Goal: Information Seeking & Learning: Learn about a topic

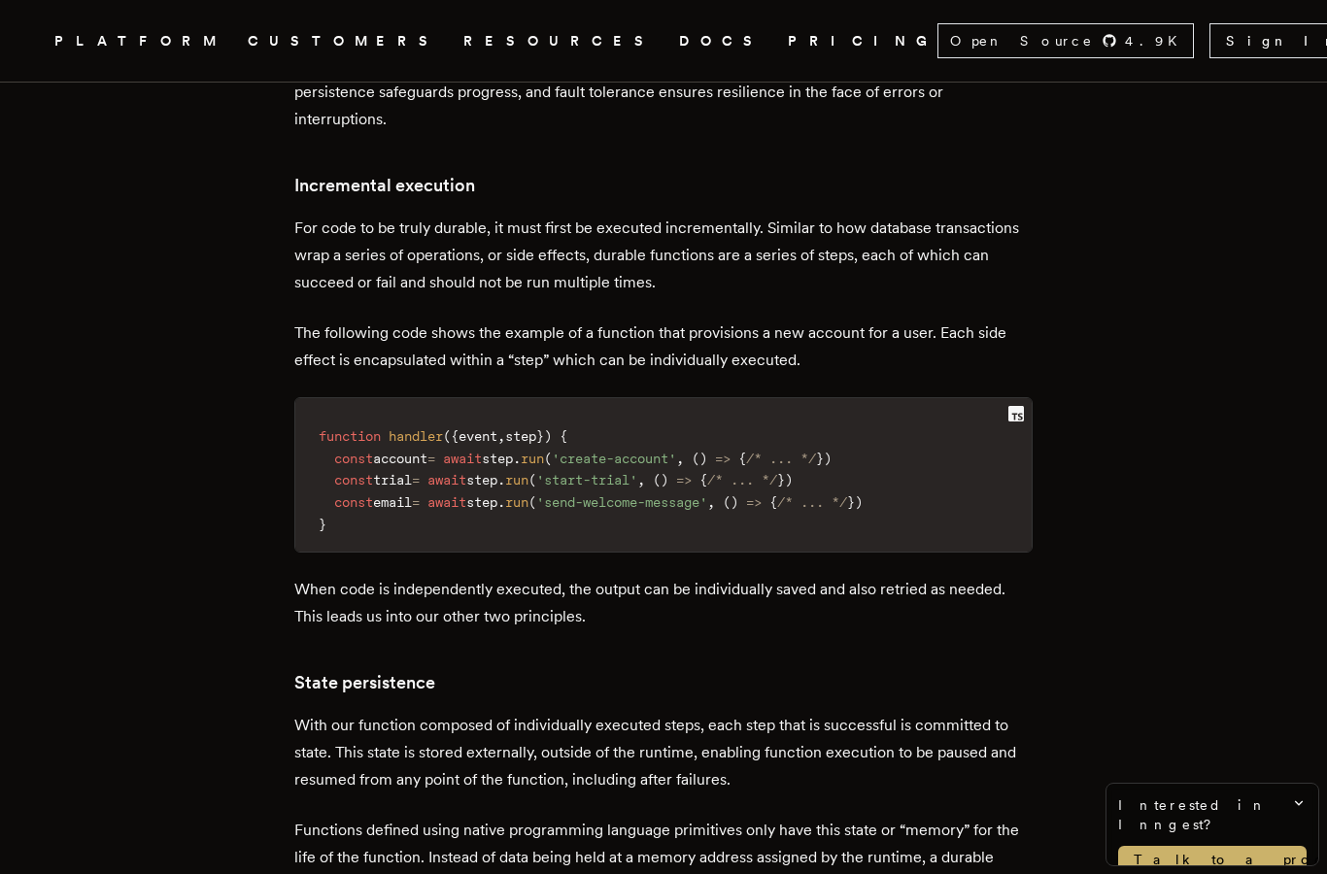
scroll to position [2180, 0]
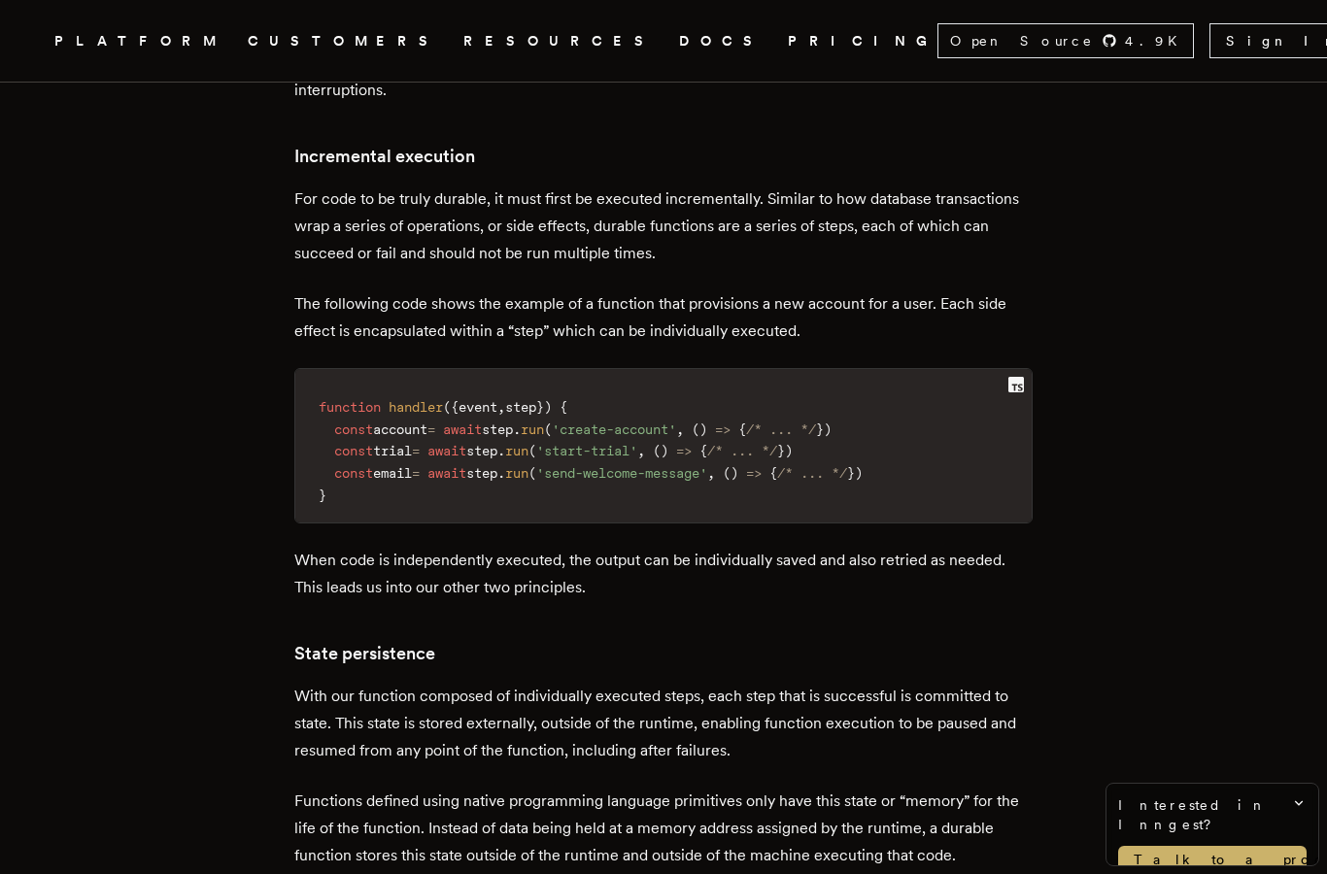
click at [466, 34] on span "RESOURCES" at bounding box center [559, 41] width 192 height 24
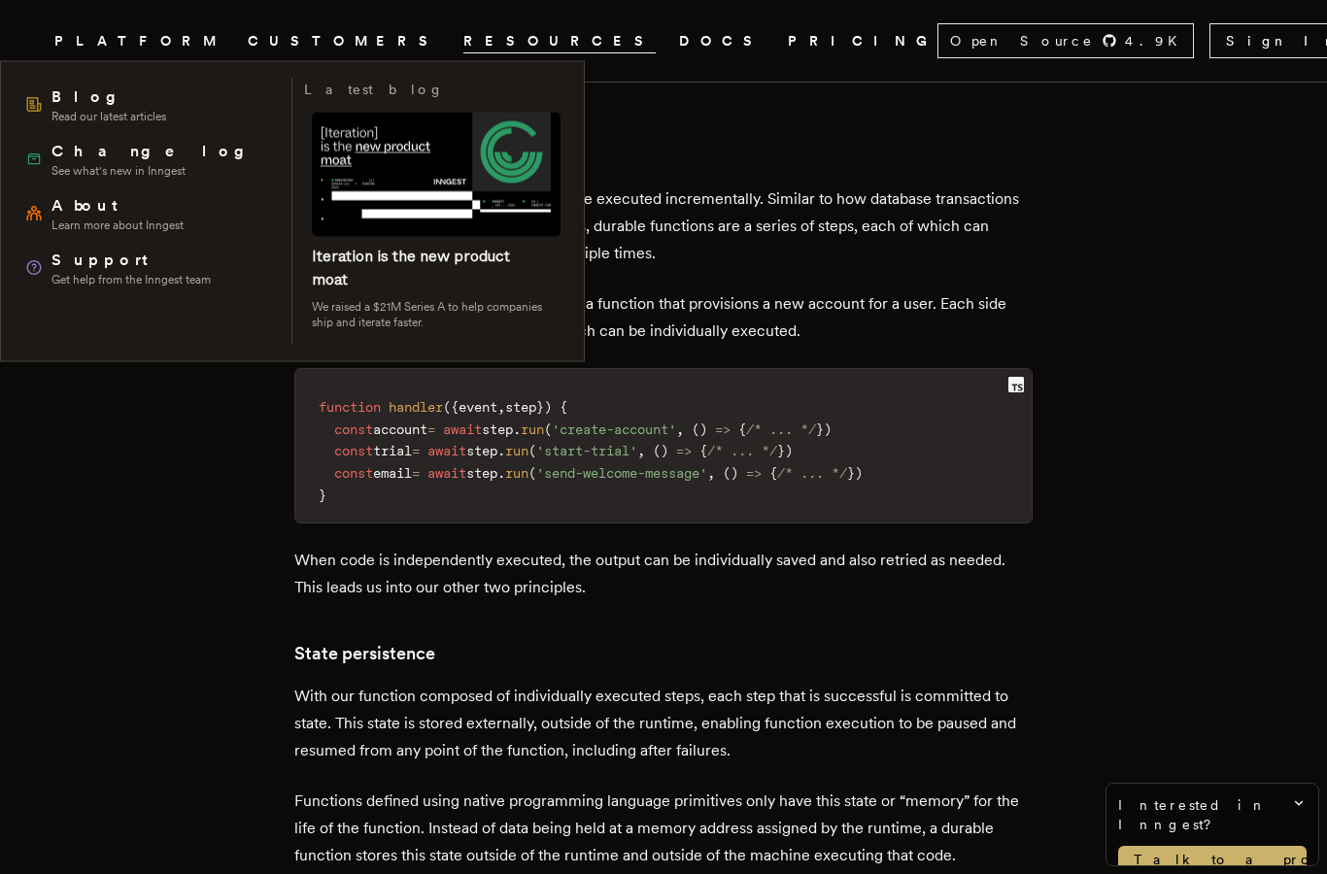
click at [69, 103] on span "Blog" at bounding box center [108, 97] width 115 height 23
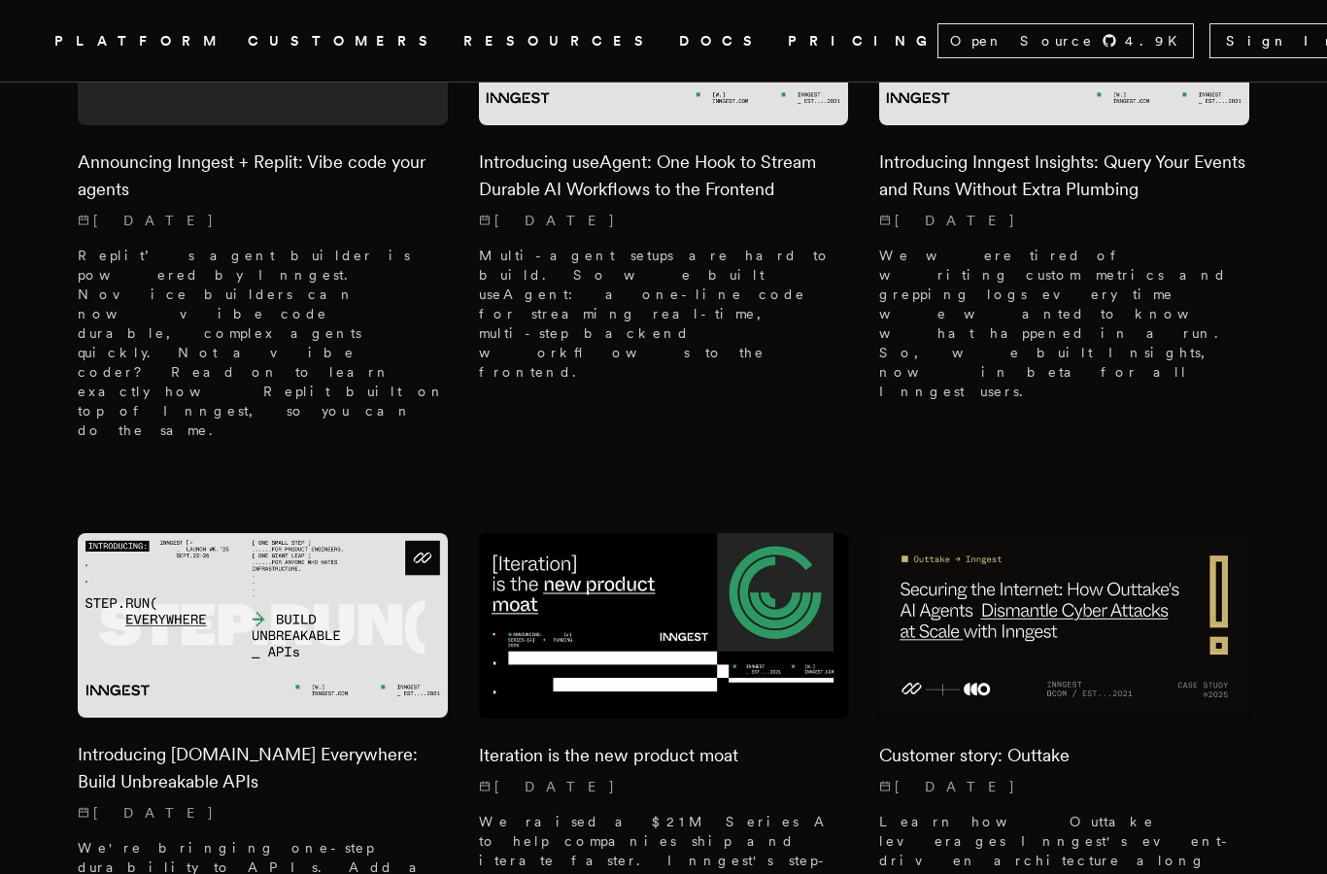
scroll to position [824, 0]
click at [0, 0] on link "inngest/inngest" at bounding box center [0, 0] width 0 height 0
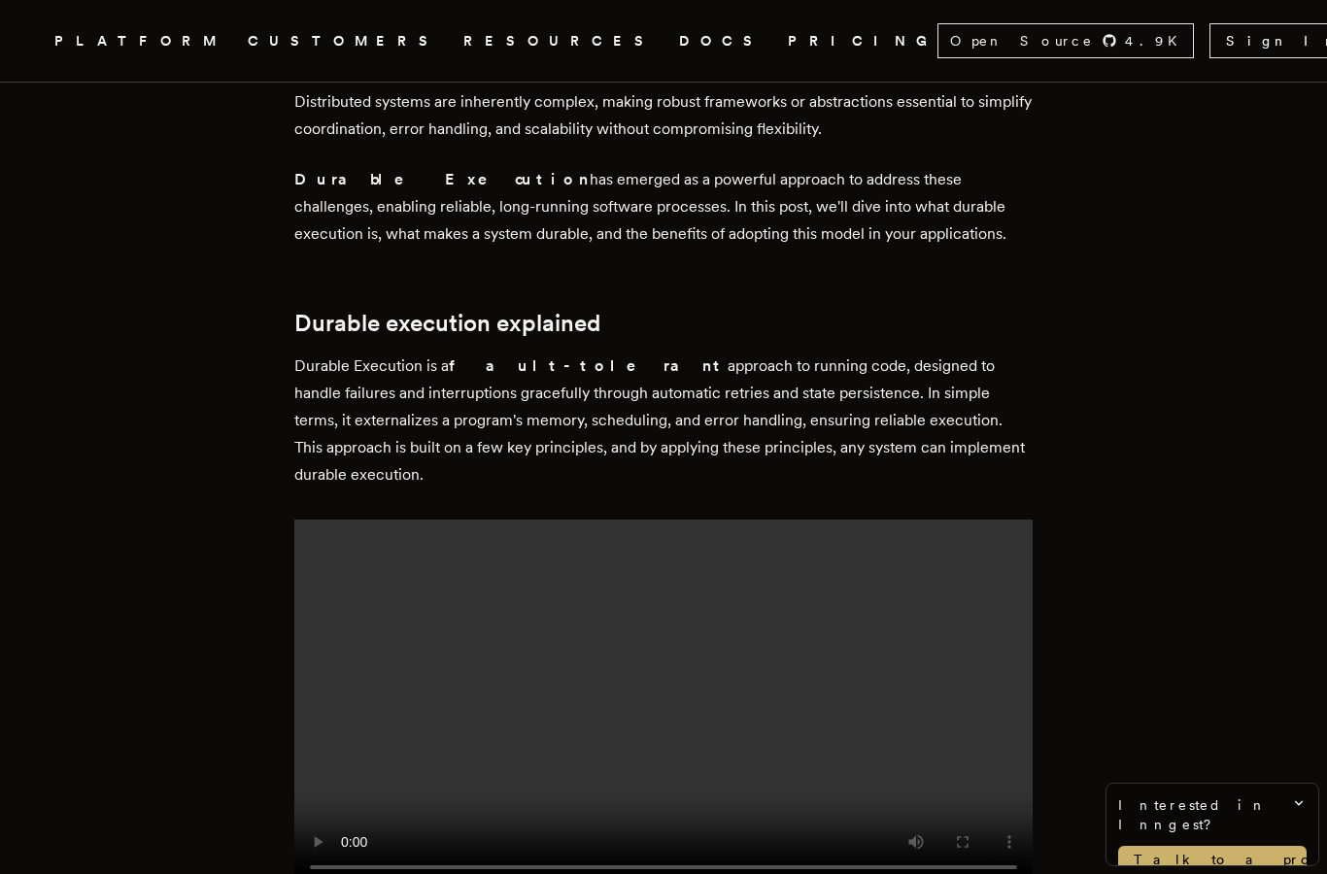
scroll to position [2180, 0]
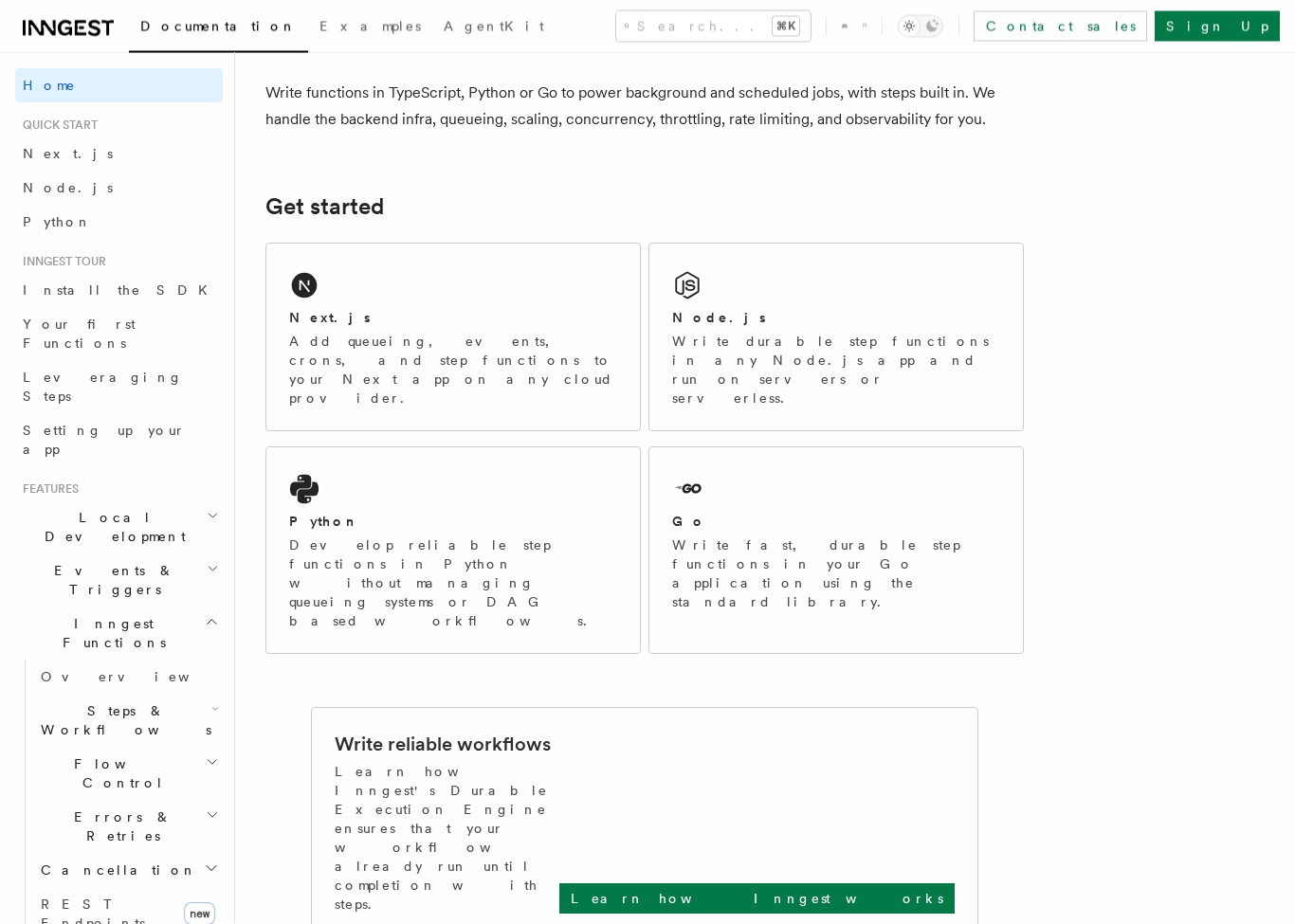
scroll to position [151, 0]
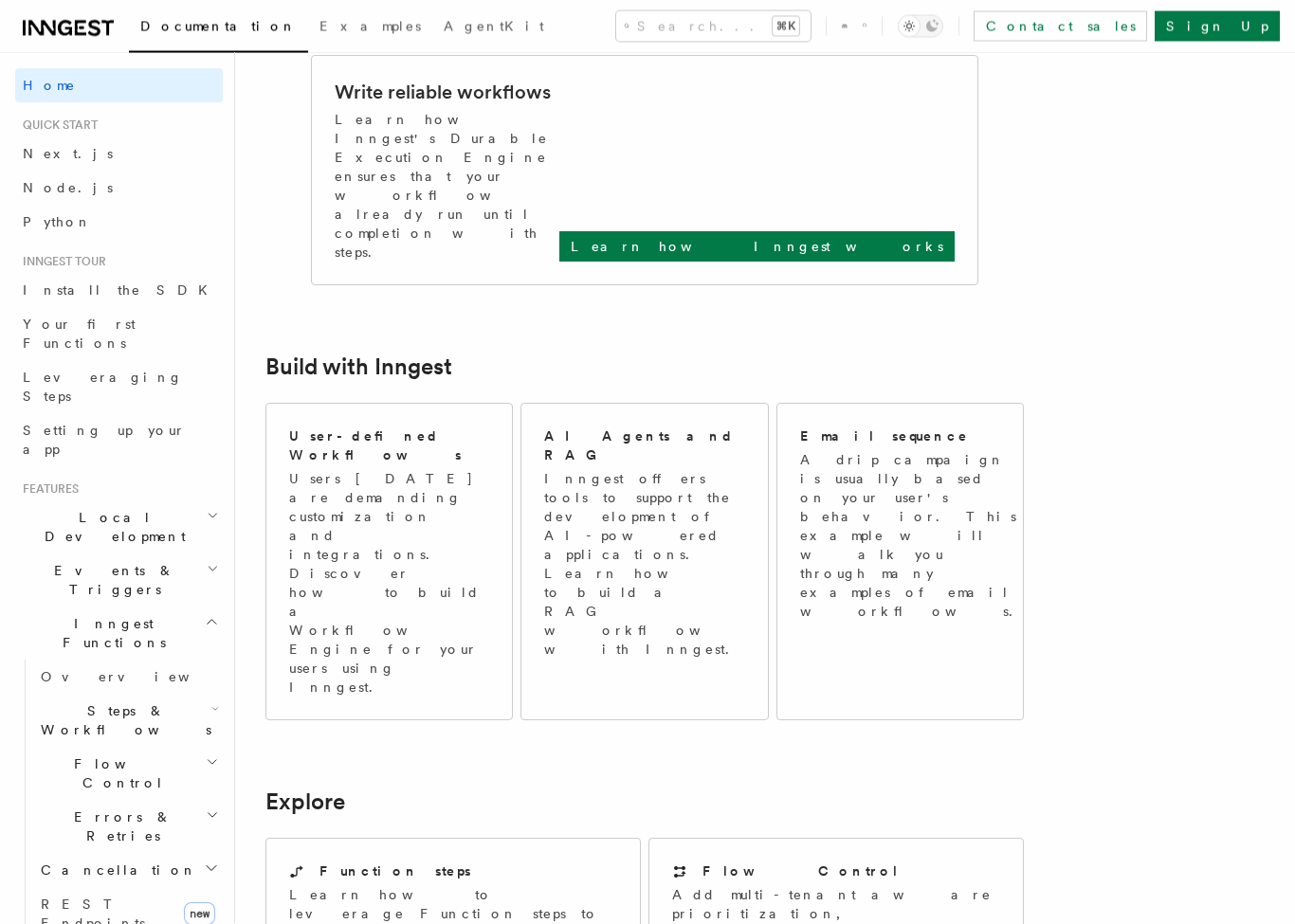
click at [199, 501] on h2 "Local Development" at bounding box center [119, 527] width 208 height 53
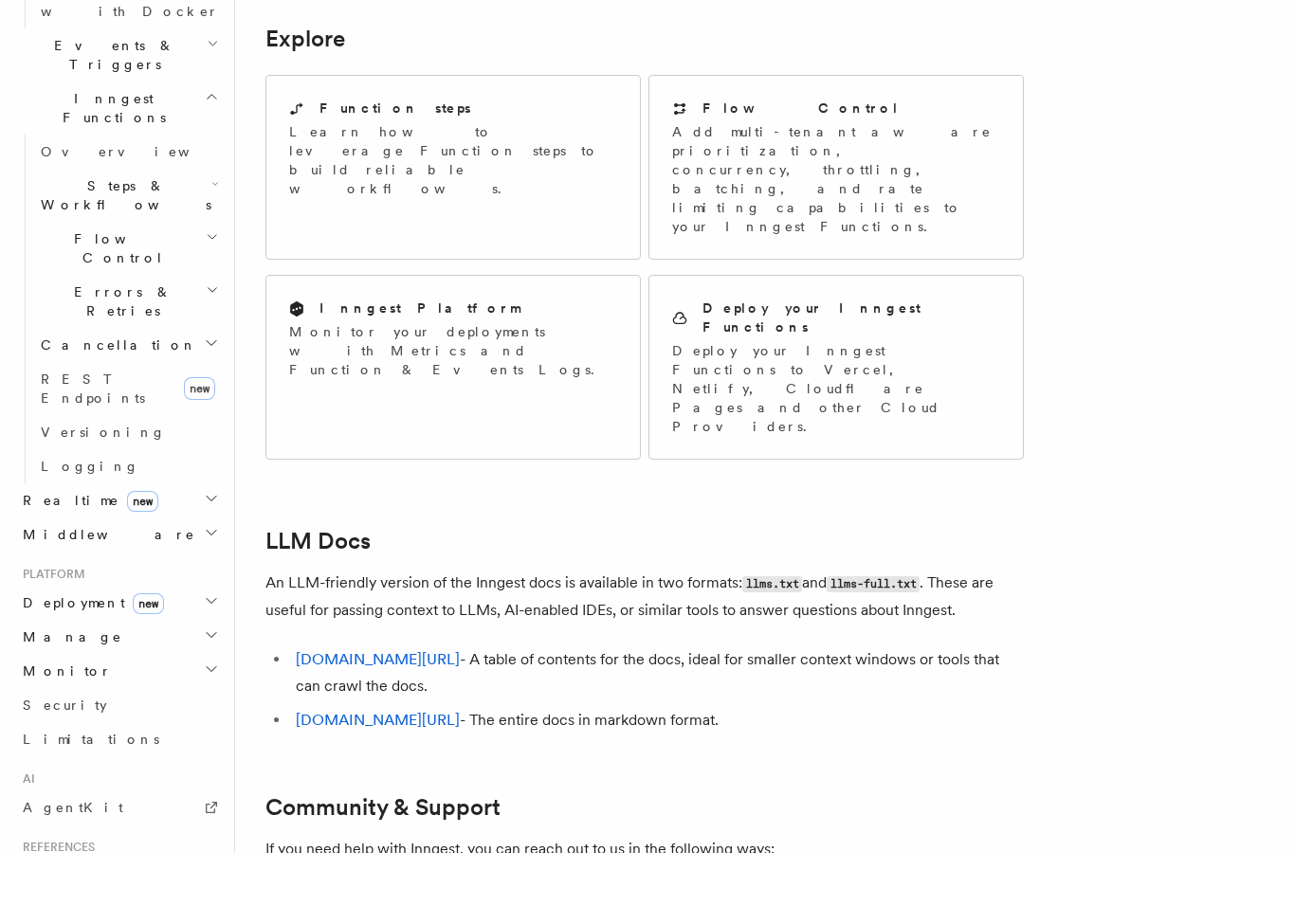
scroll to position [633, 0]
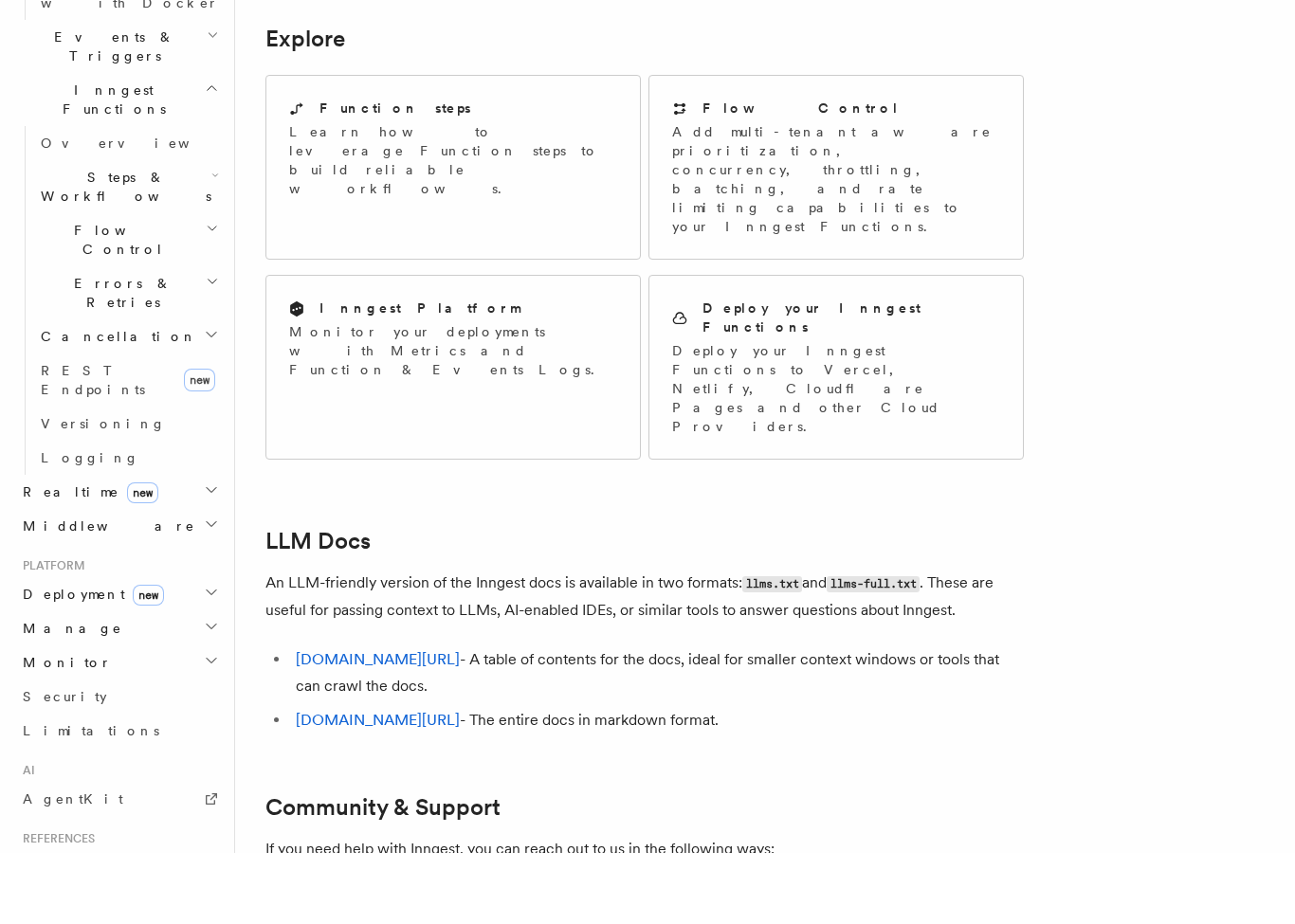
click at [216, 656] on icon "button" at bounding box center [212, 663] width 16 height 16
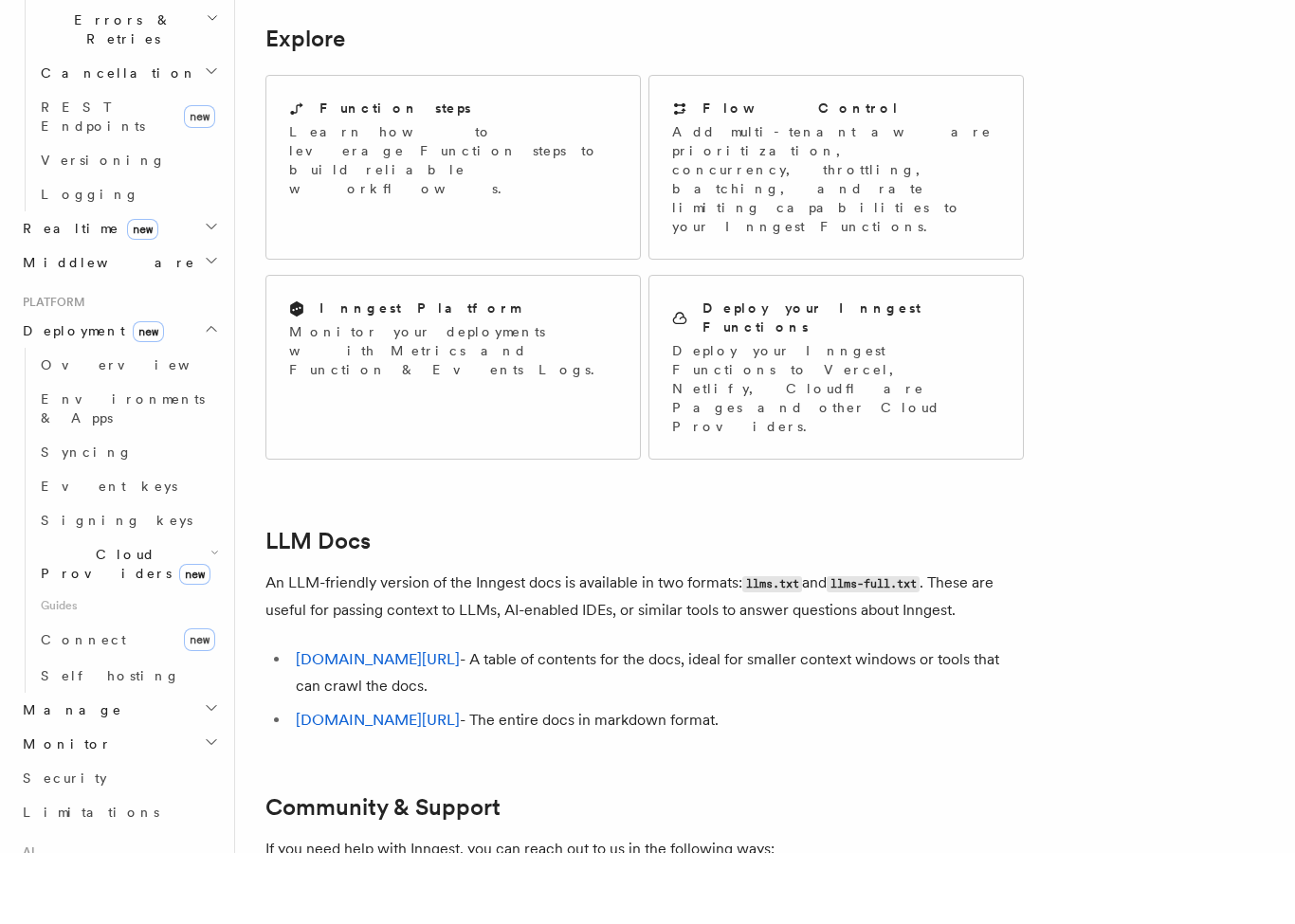
scroll to position [919, 0]
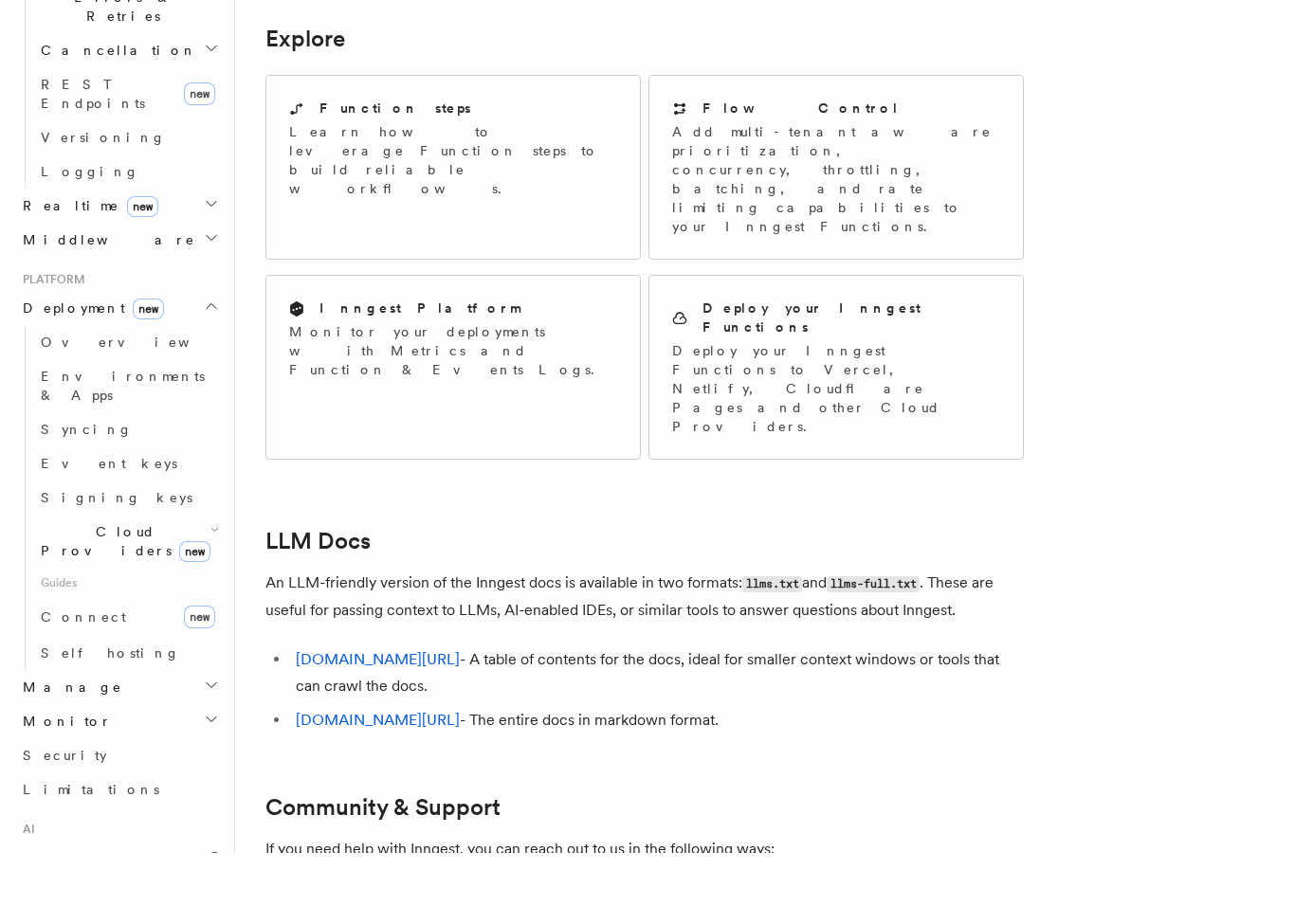
click at [57, 717] on span "Self hosting" at bounding box center [110, 725] width 140 height 16
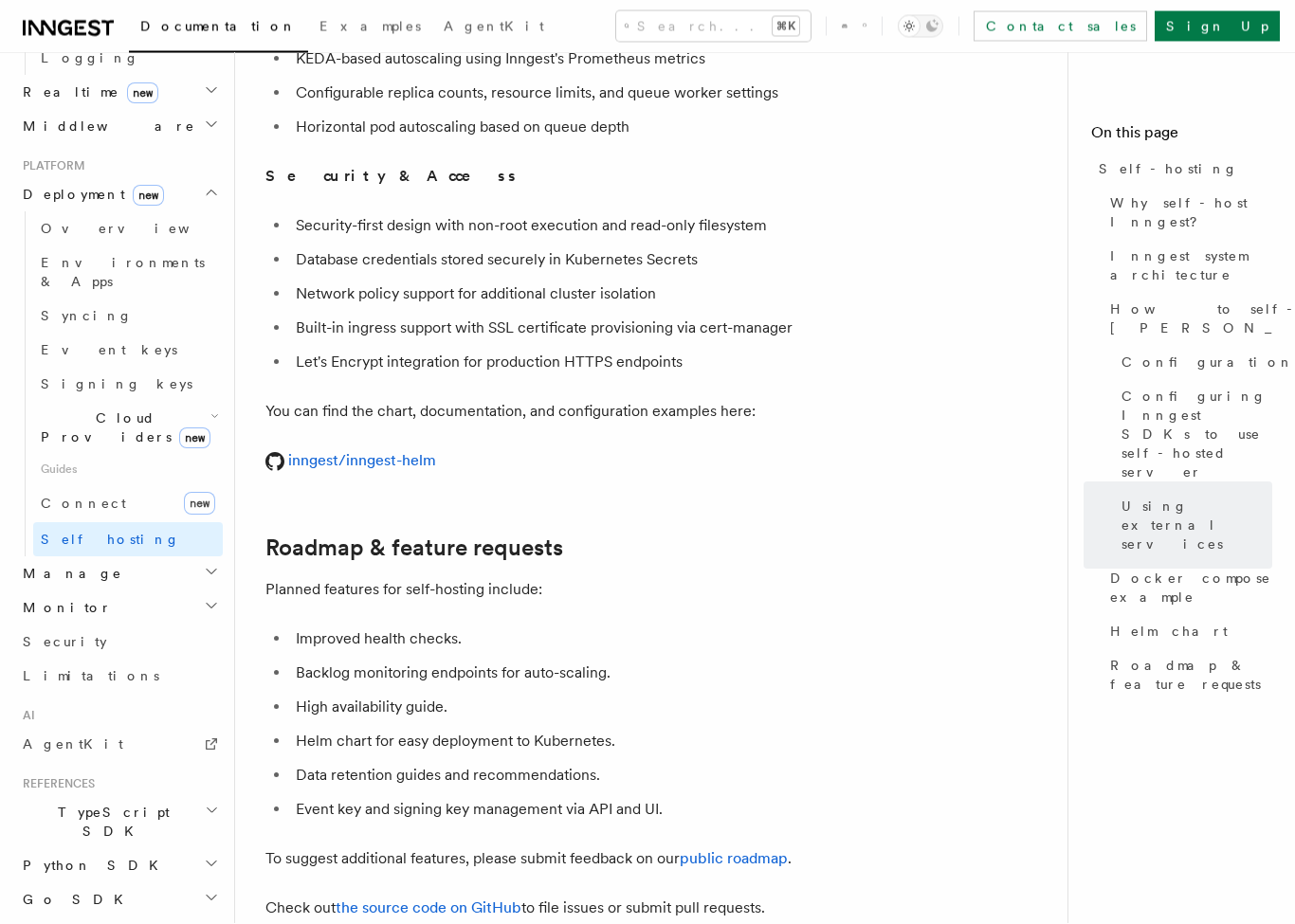
scroll to position [933, 0]
click at [29, 669] on span "Limitations" at bounding box center [91, 677] width 137 height 16
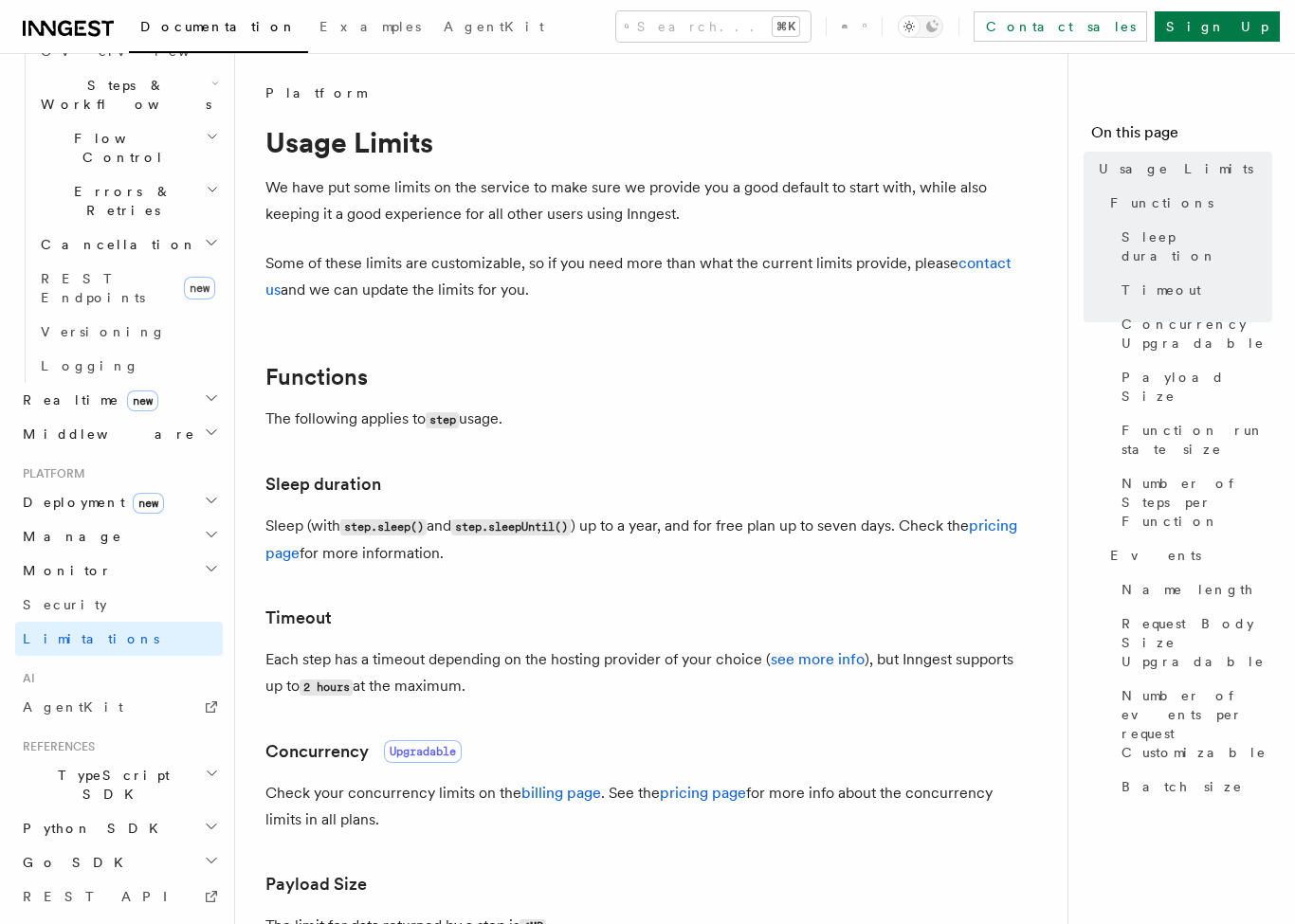
click at [37, 597] on span "Security" at bounding box center [64, 605] width 84 height 16
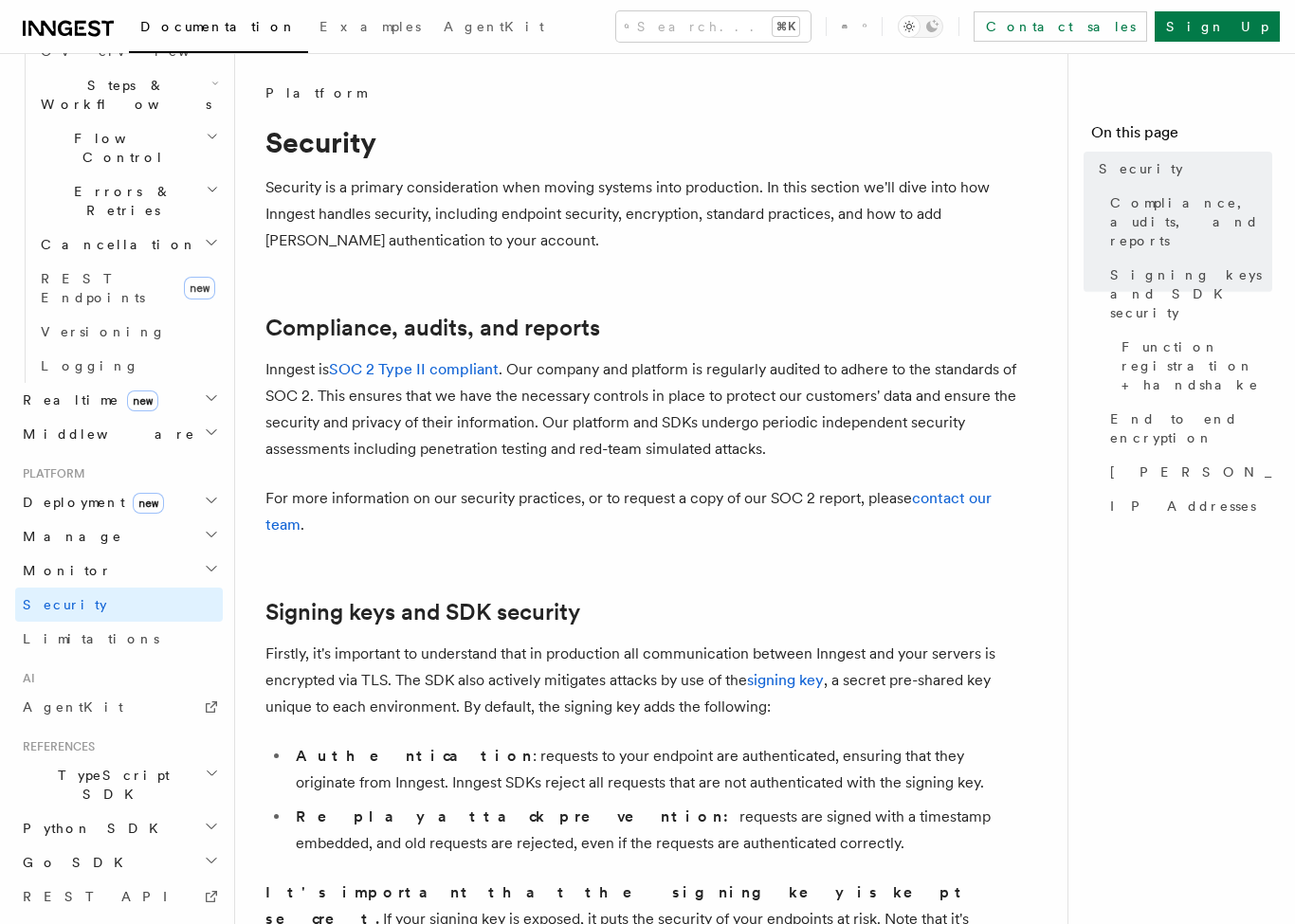
click at [213, 424] on icon "button" at bounding box center [212, 432] width 16 height 16
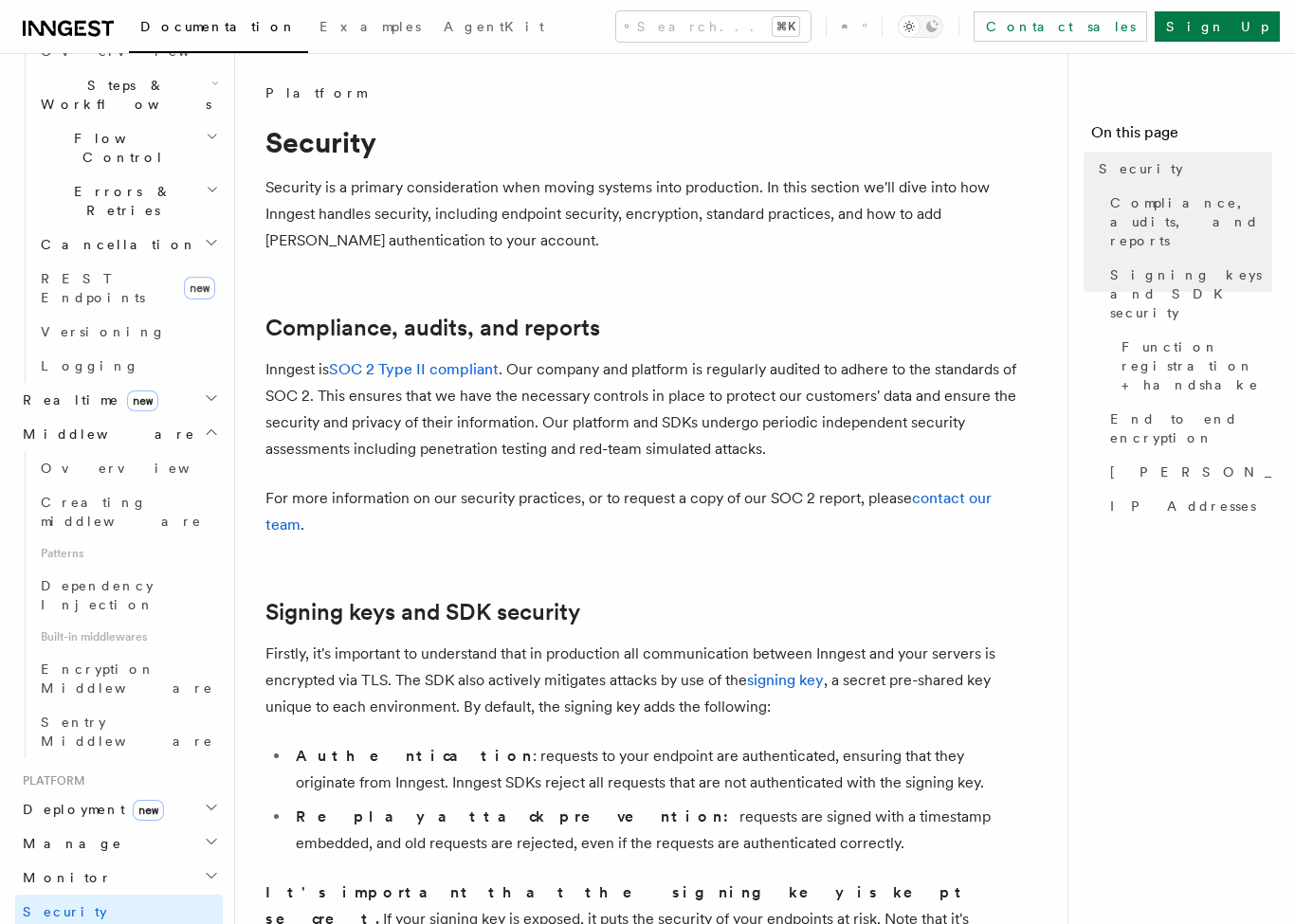
click at [57, 715] on span "Sentry Middleware" at bounding box center [127, 732] width 173 height 34
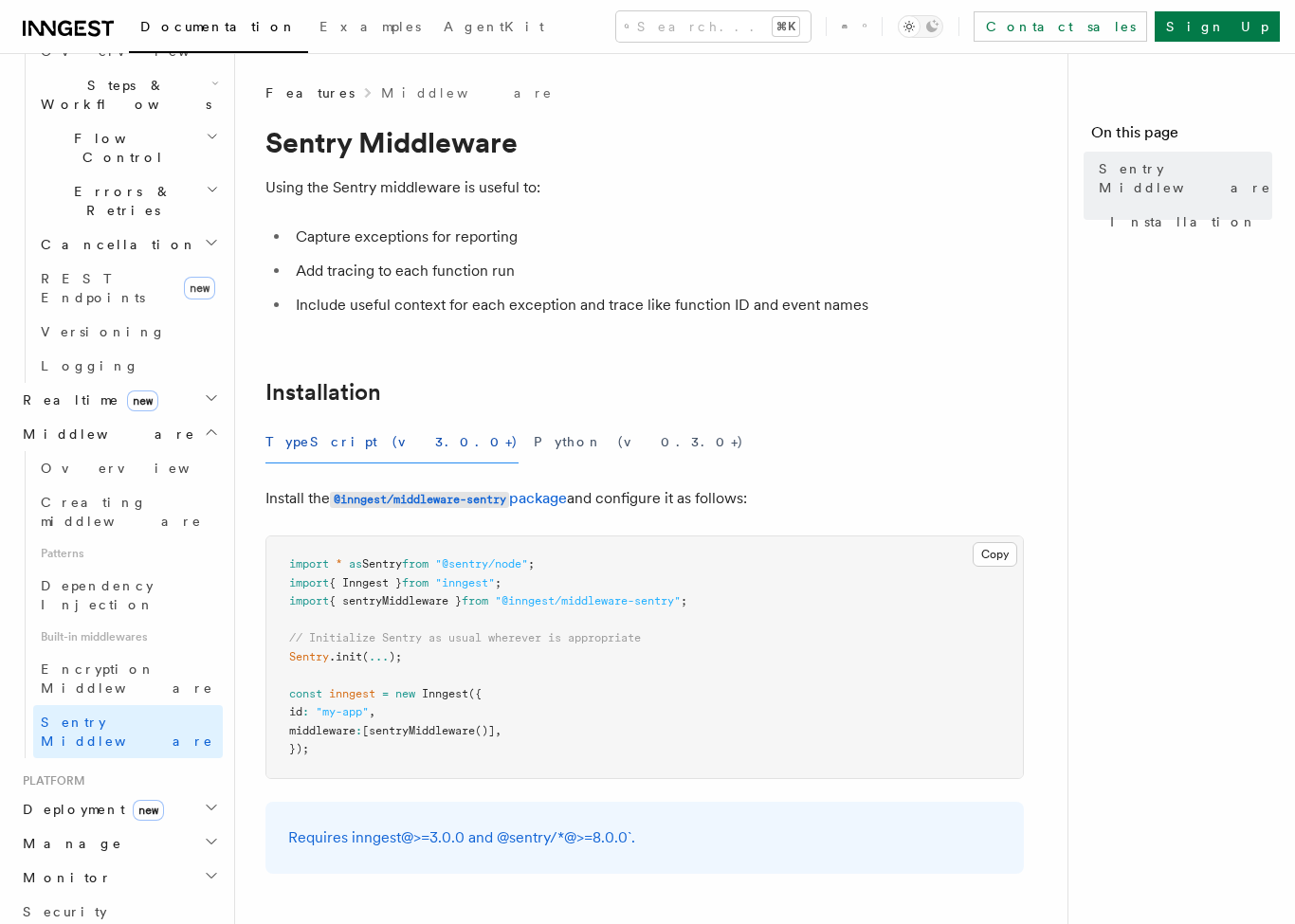
click at [218, 390] on icon "button" at bounding box center [212, 398] width 16 height 16
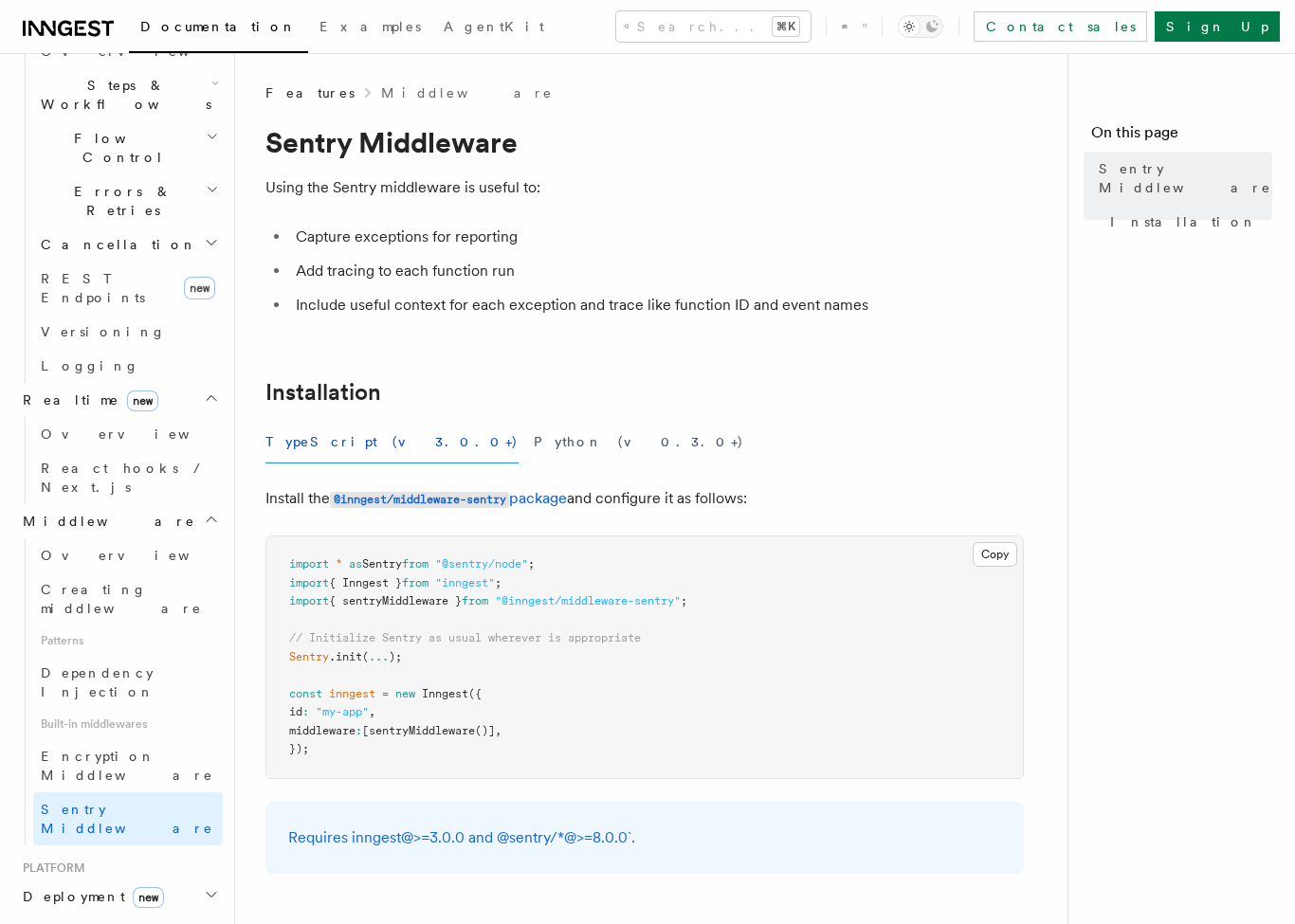
click at [66, 426] on span "Overview" at bounding box center [139, 434] width 195 height 16
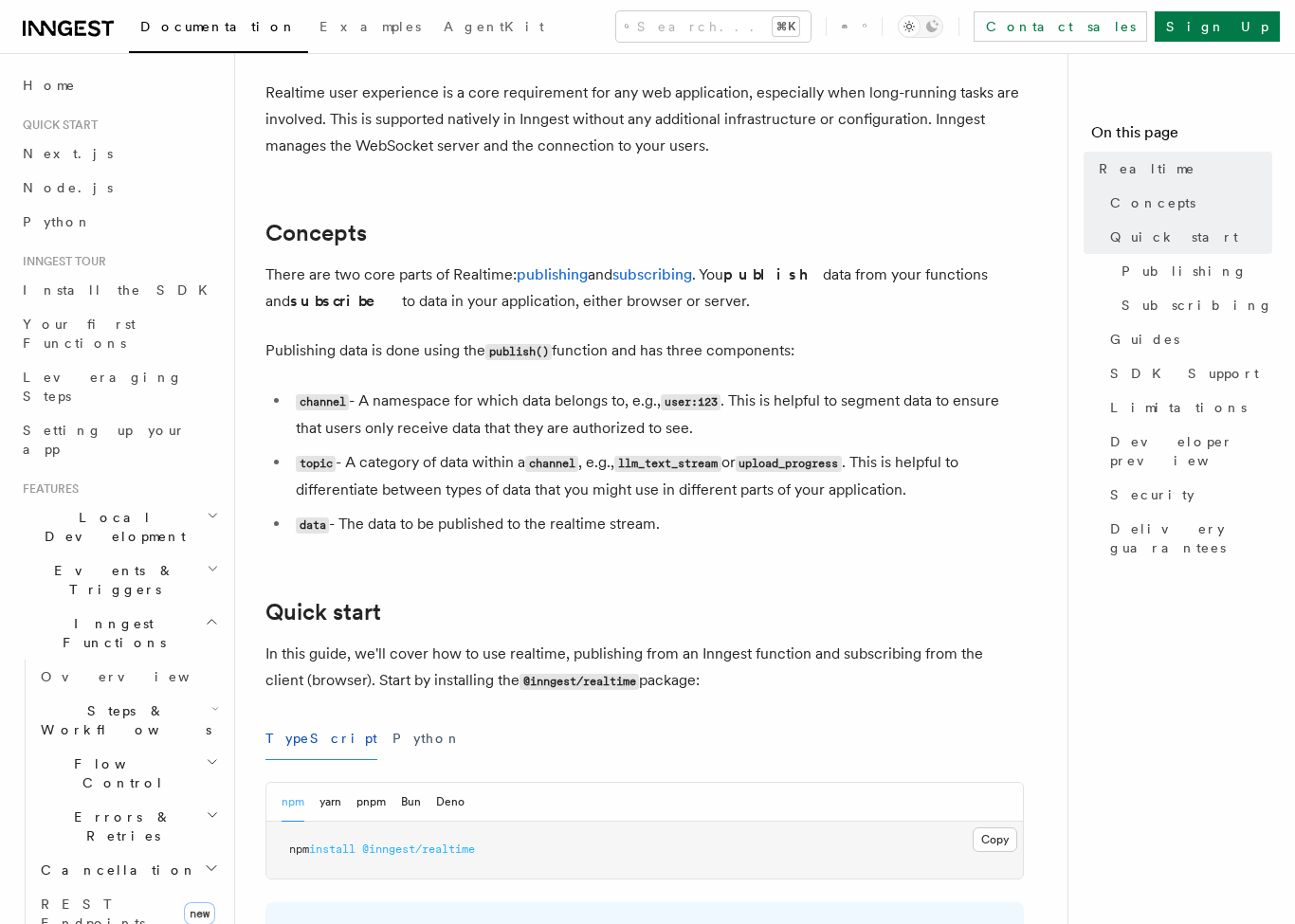
click at [29, 508] on span "Local Development" at bounding box center [111, 527] width 191 height 38
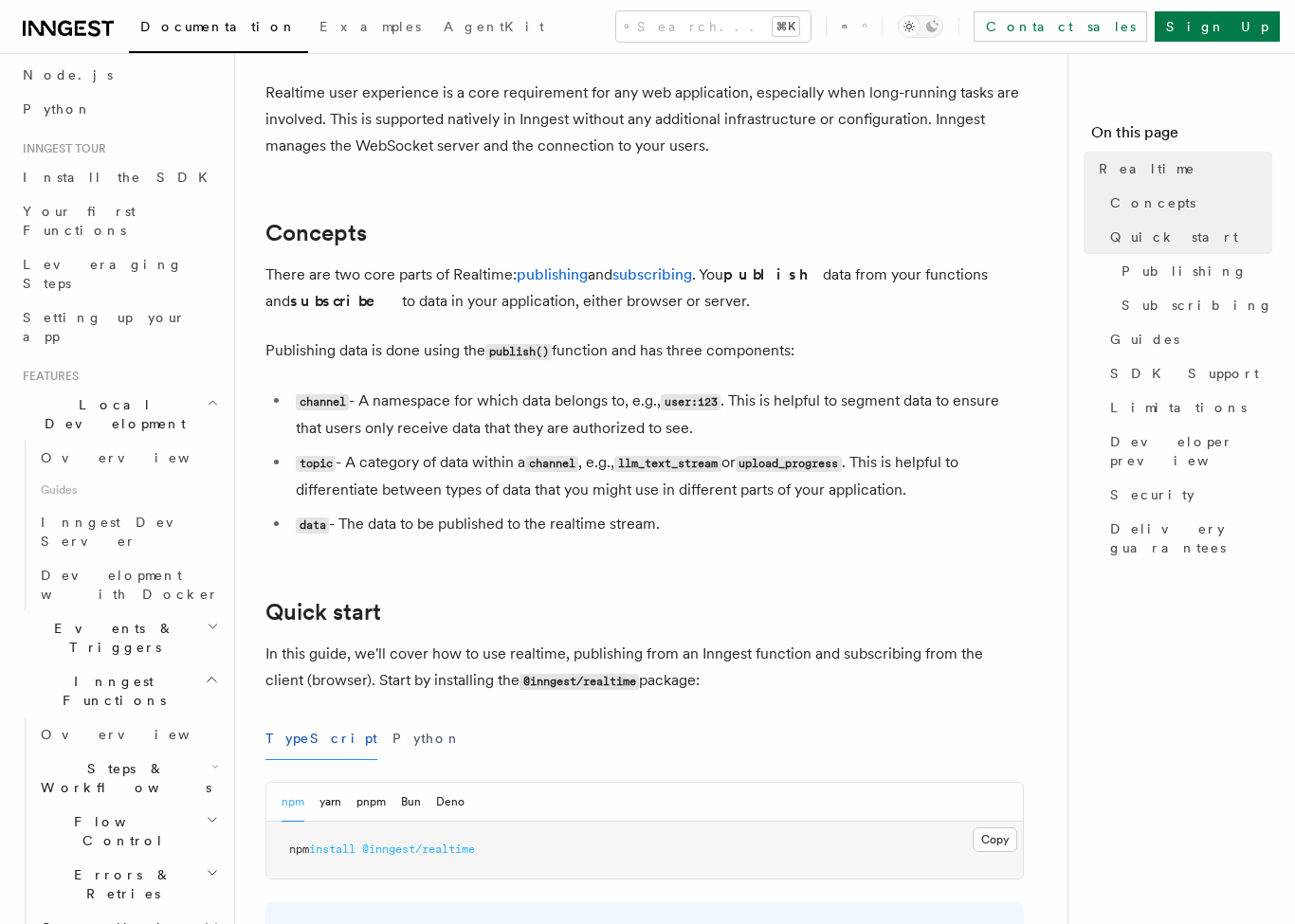
scroll to position [157, 0]
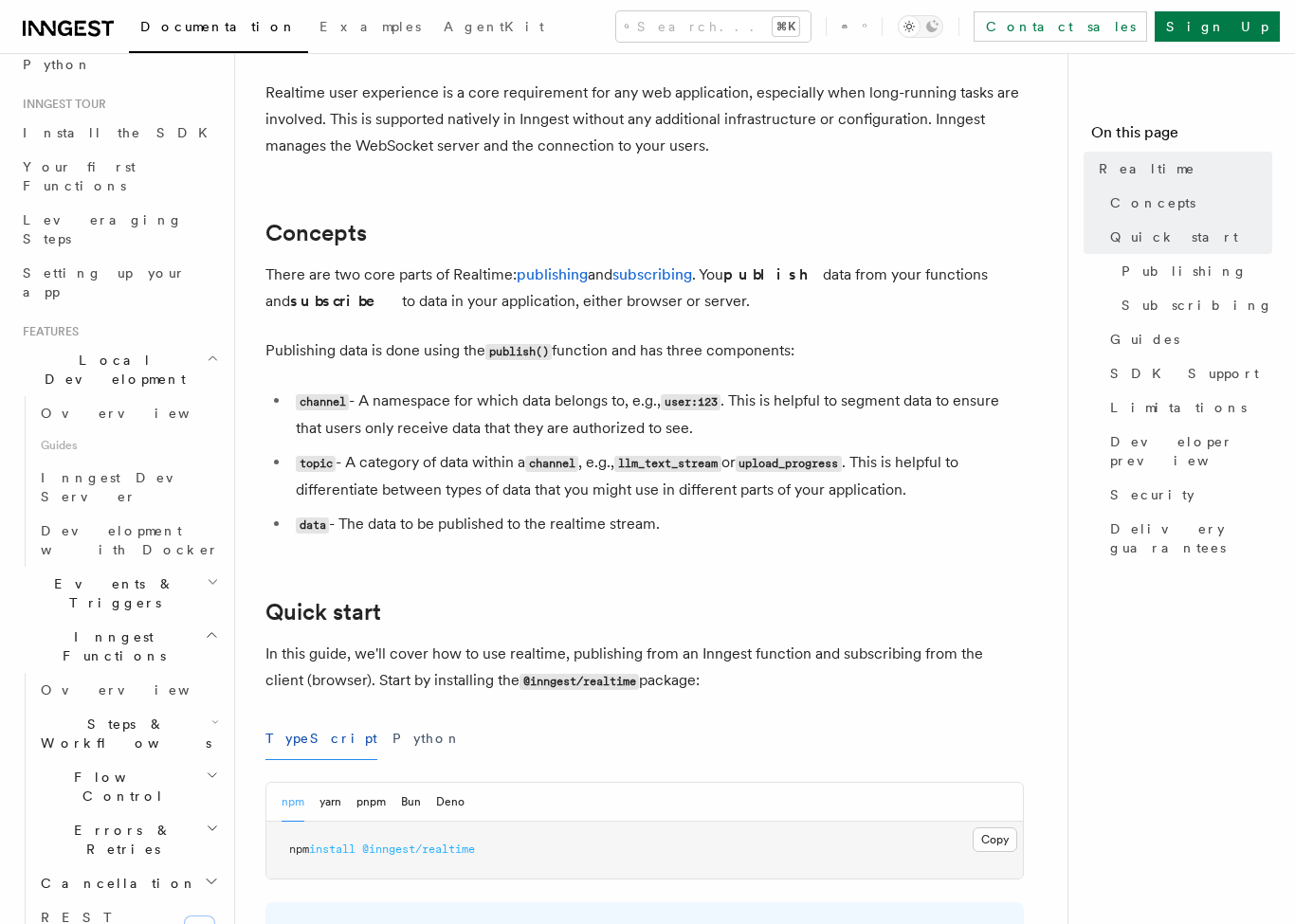
click at [26, 575] on span "Events & Triggers" at bounding box center [111, 593] width 191 height 38
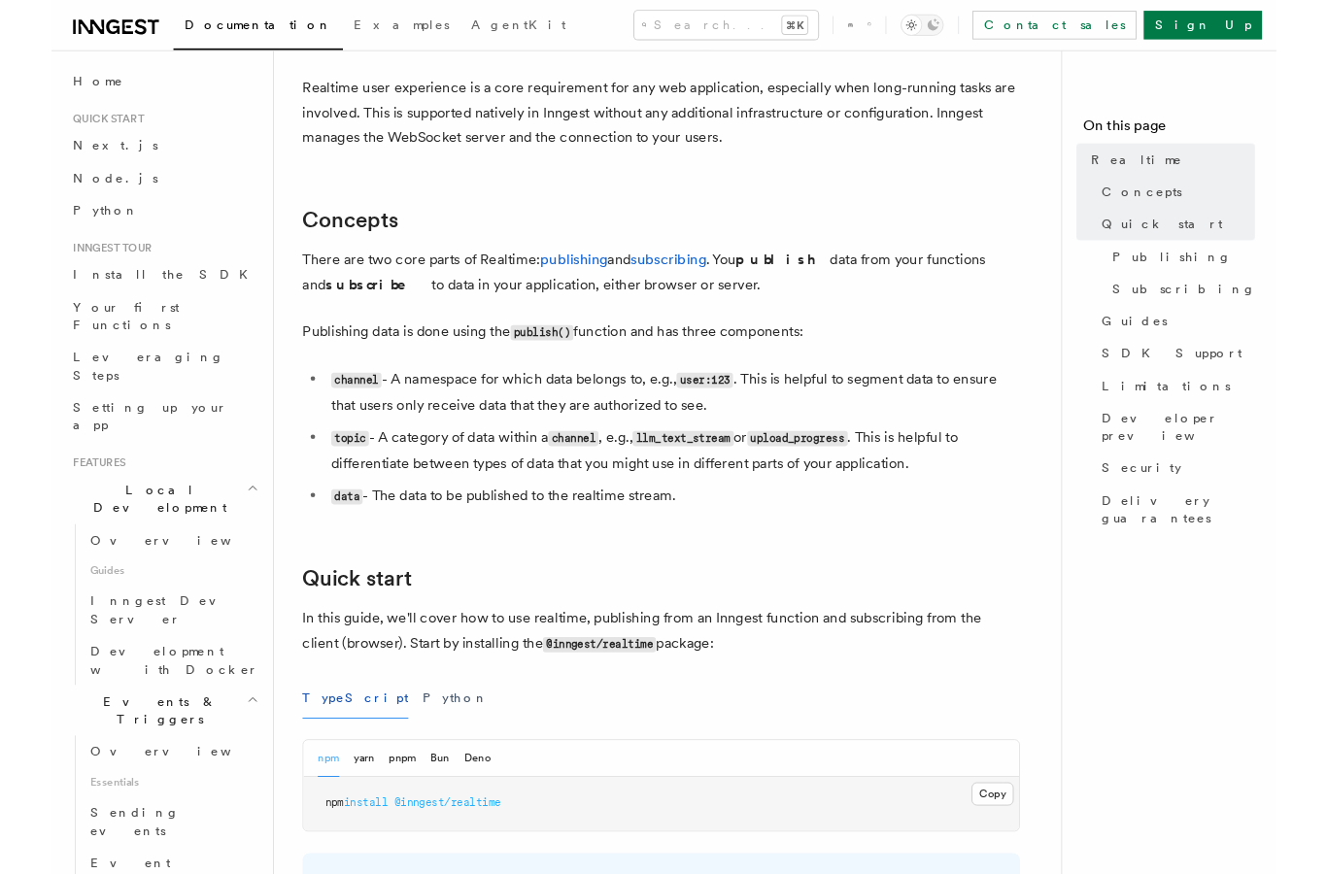
scroll to position [0, 0]
